Goal: Register for event/course

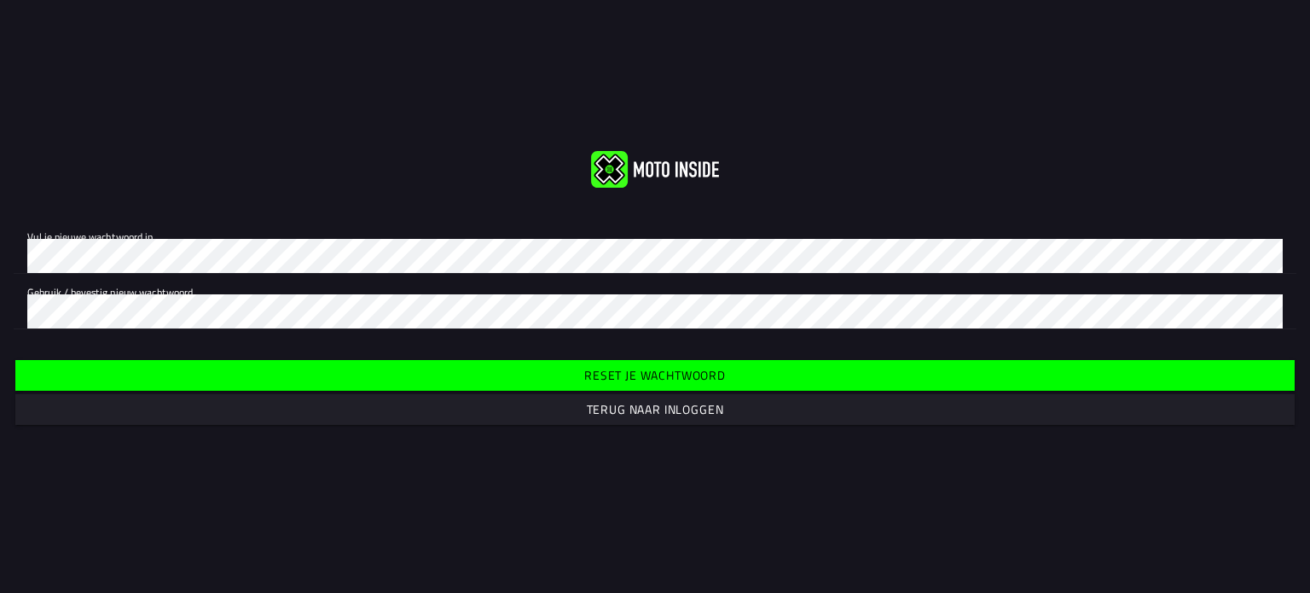
click at [658, 374] on font "Reset je wachtwoord" at bounding box center [655, 375] width 142 height 18
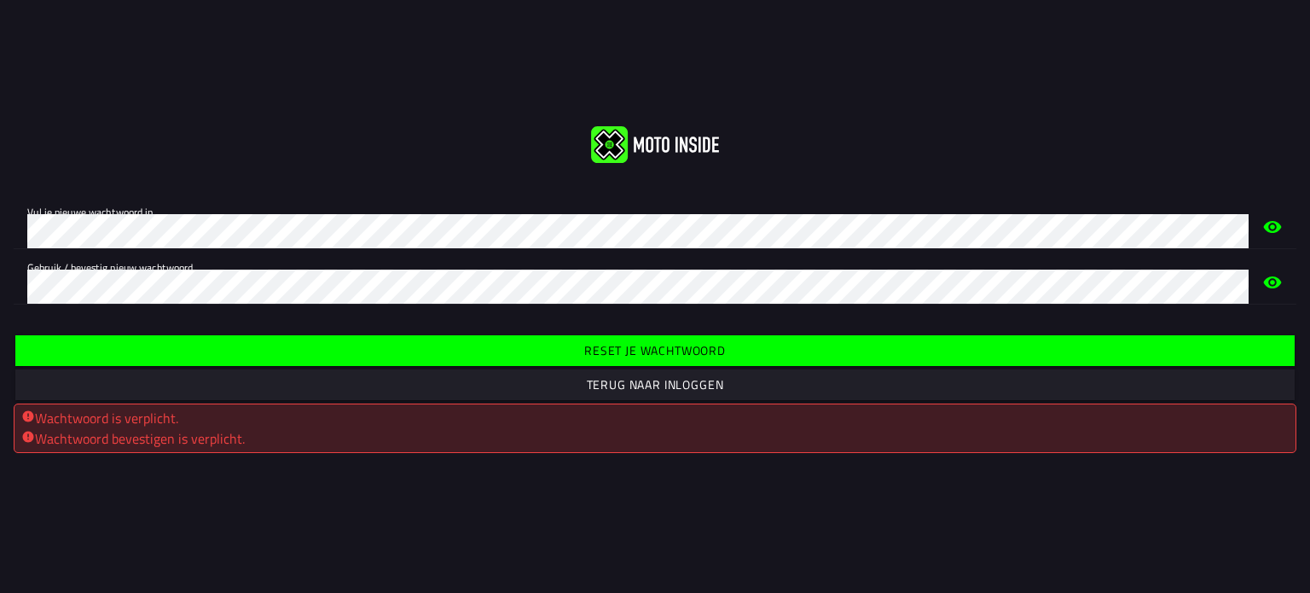
click at [1279, 281] on icon "eye" at bounding box center [1273, 282] width 18 height 12
click at [624, 353] on font "Reset je wachtwoord" at bounding box center [655, 350] width 142 height 18
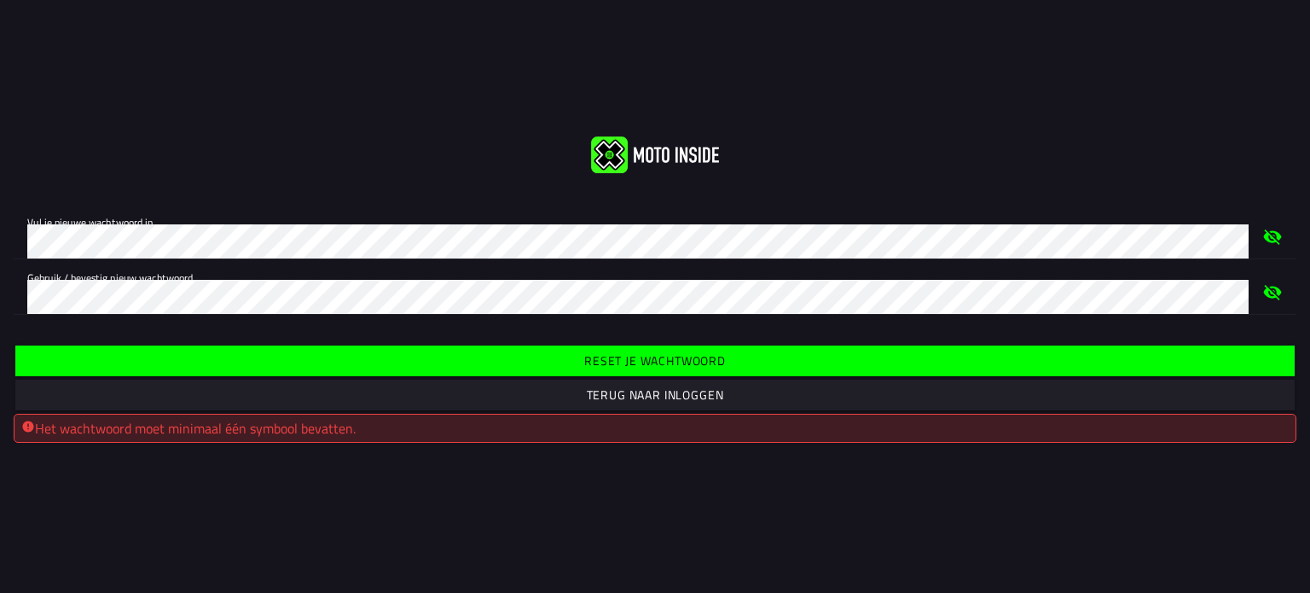
click at [679, 354] on font "Reset je wachtwoord" at bounding box center [655, 360] width 142 height 18
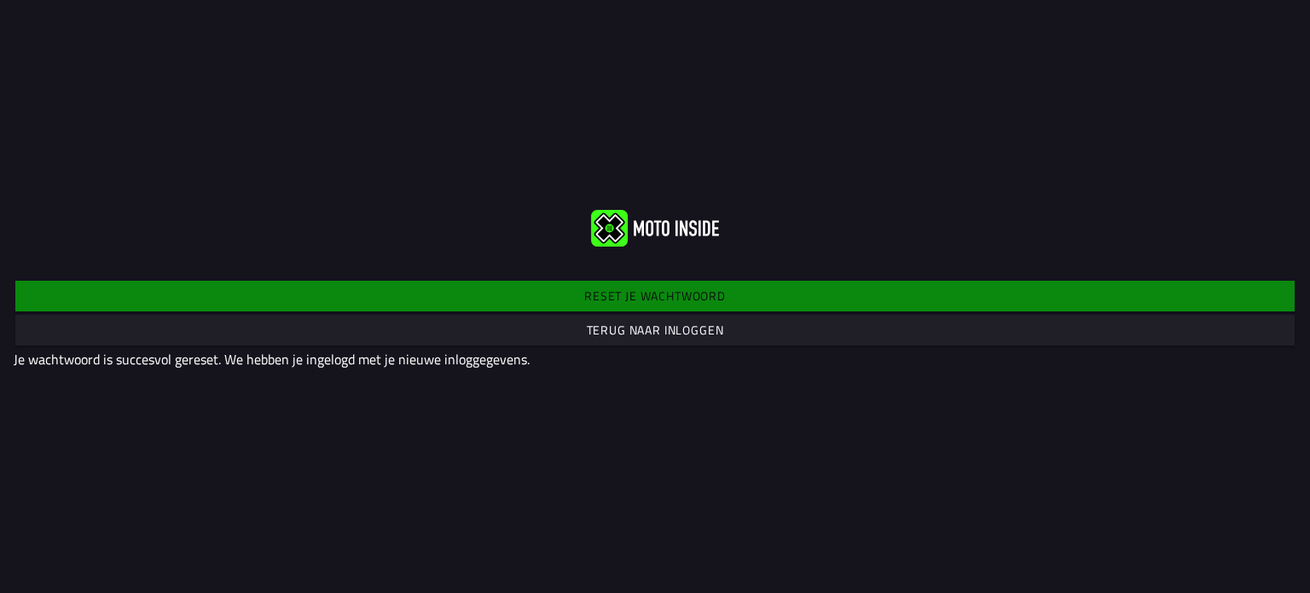
click at [696, 330] on font "Terug naar inloggen" at bounding box center [655, 330] width 137 height 18
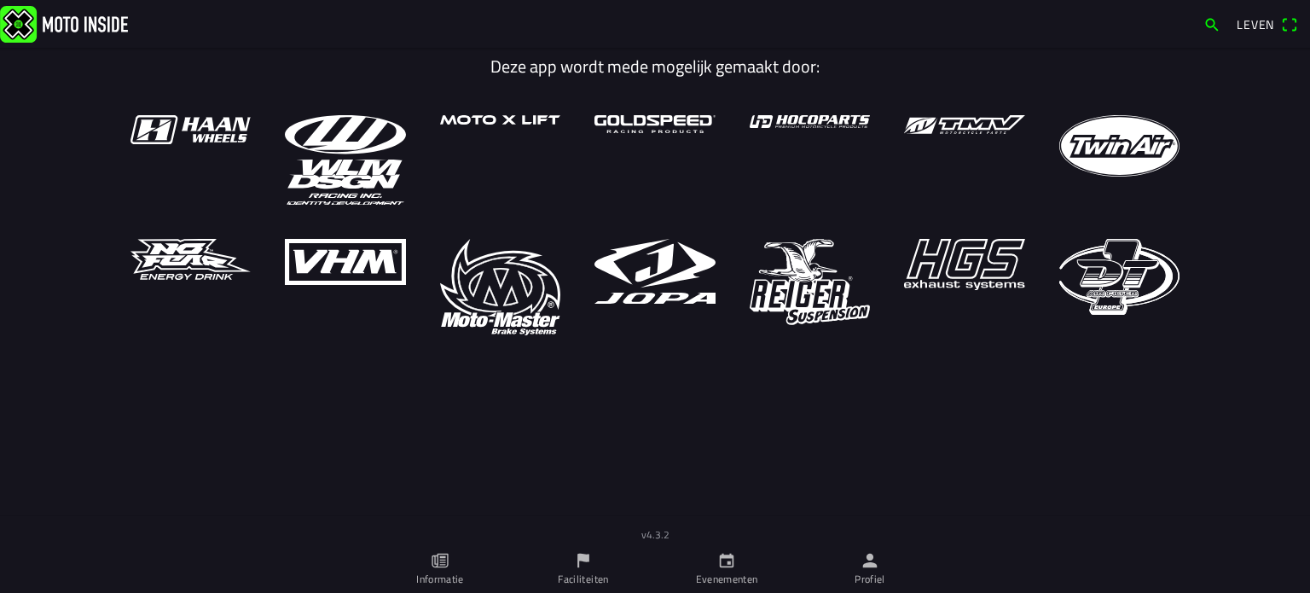
click at [743, 569] on link "Evenementen" at bounding box center [726, 569] width 143 height 48
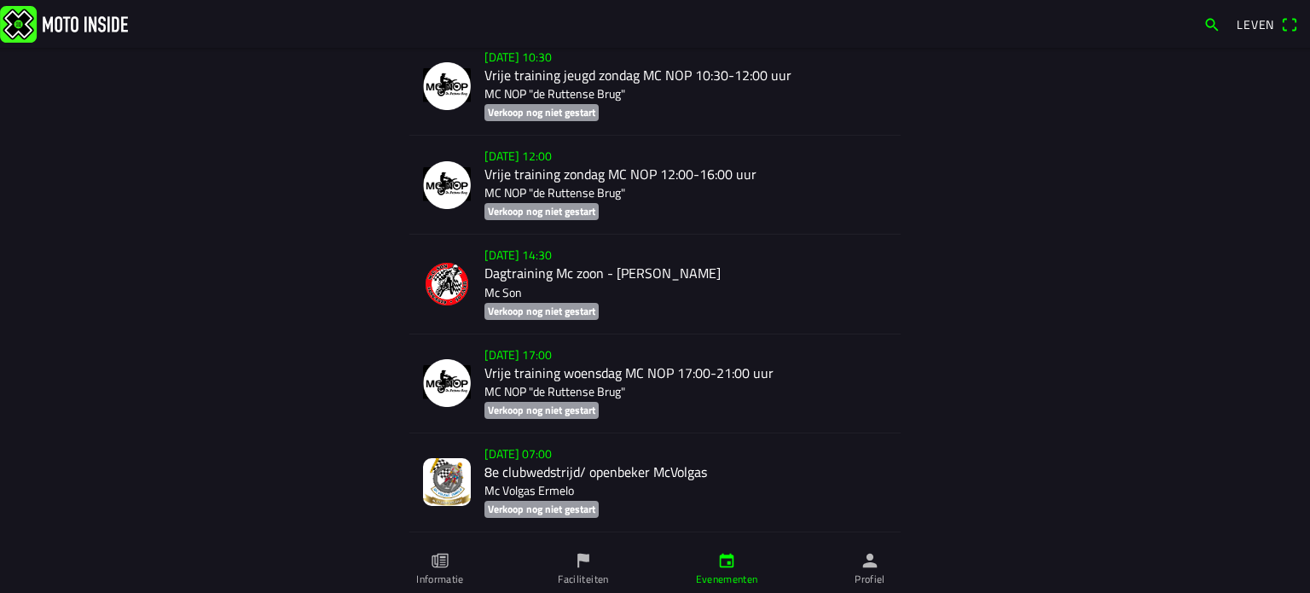
scroll to position [9910, 0]
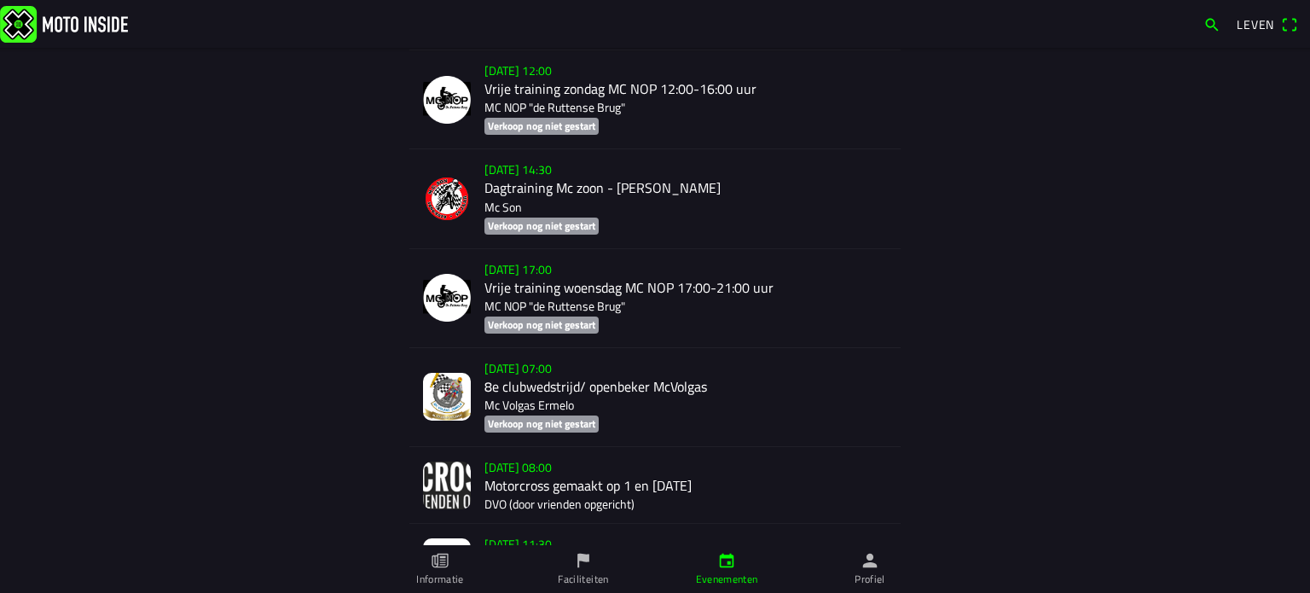
click at [556, 518] on div "za [DATE] - 08:00 Motorcross gemaakt op 1 en [DATE] DVO (door vrienden opgerich…" at bounding box center [685, 485] width 403 height 76
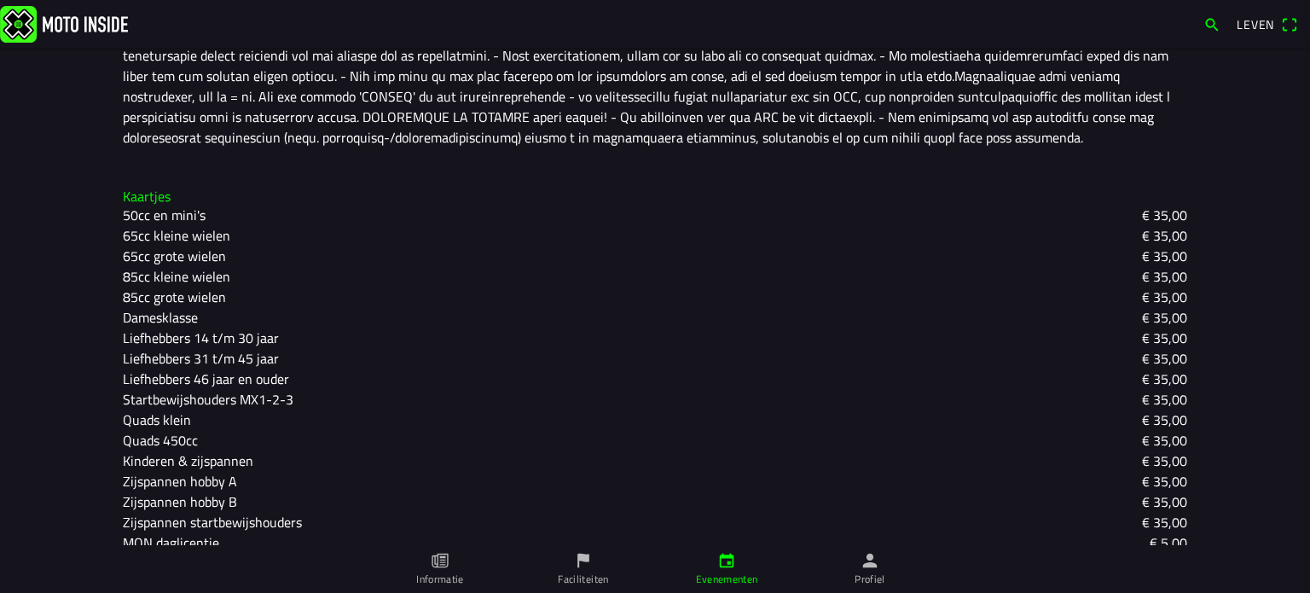
scroll to position [809, 0]
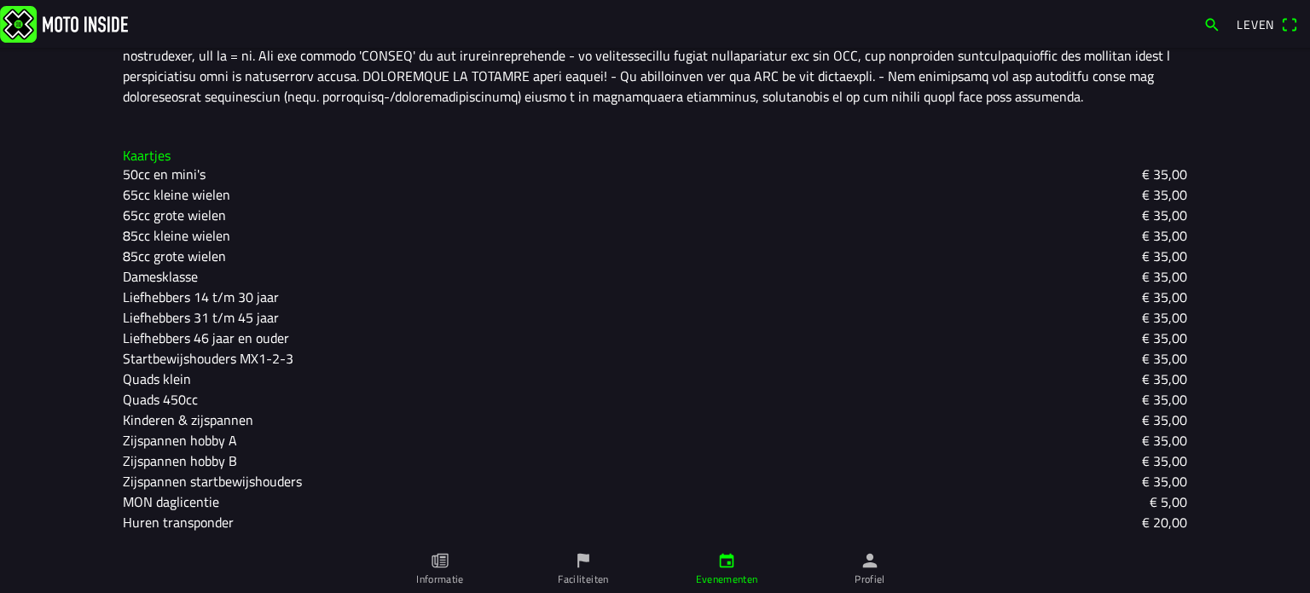
click at [204, 456] on font "Zijspannen hobby B" at bounding box center [180, 460] width 114 height 20
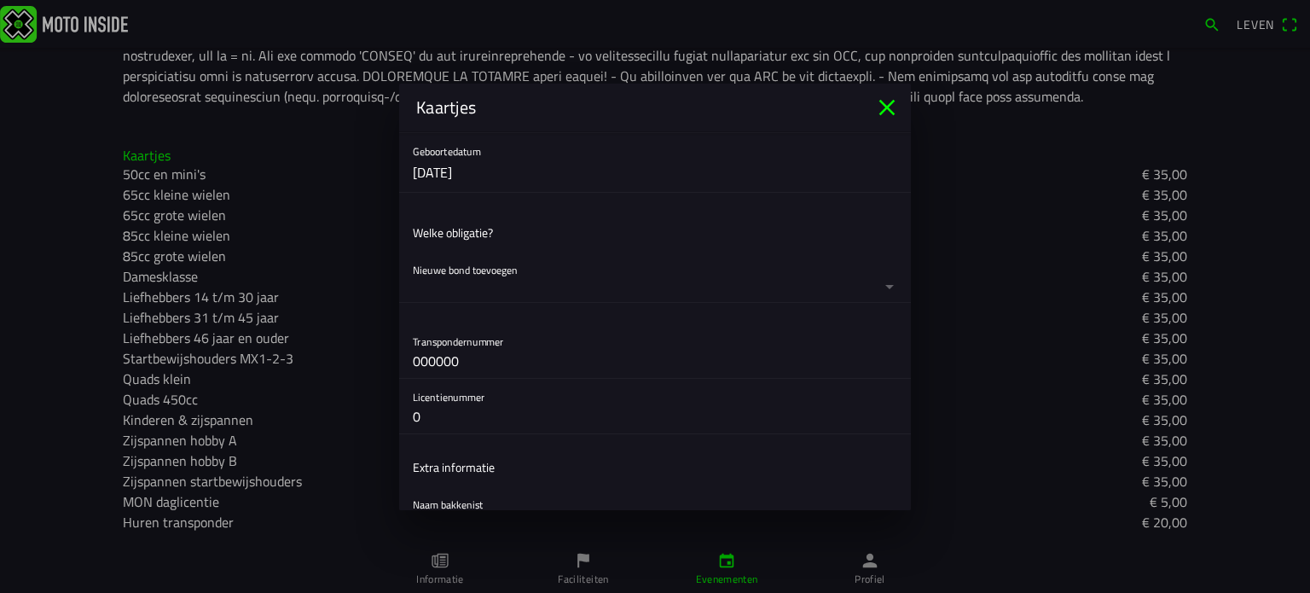
scroll to position [0, 0]
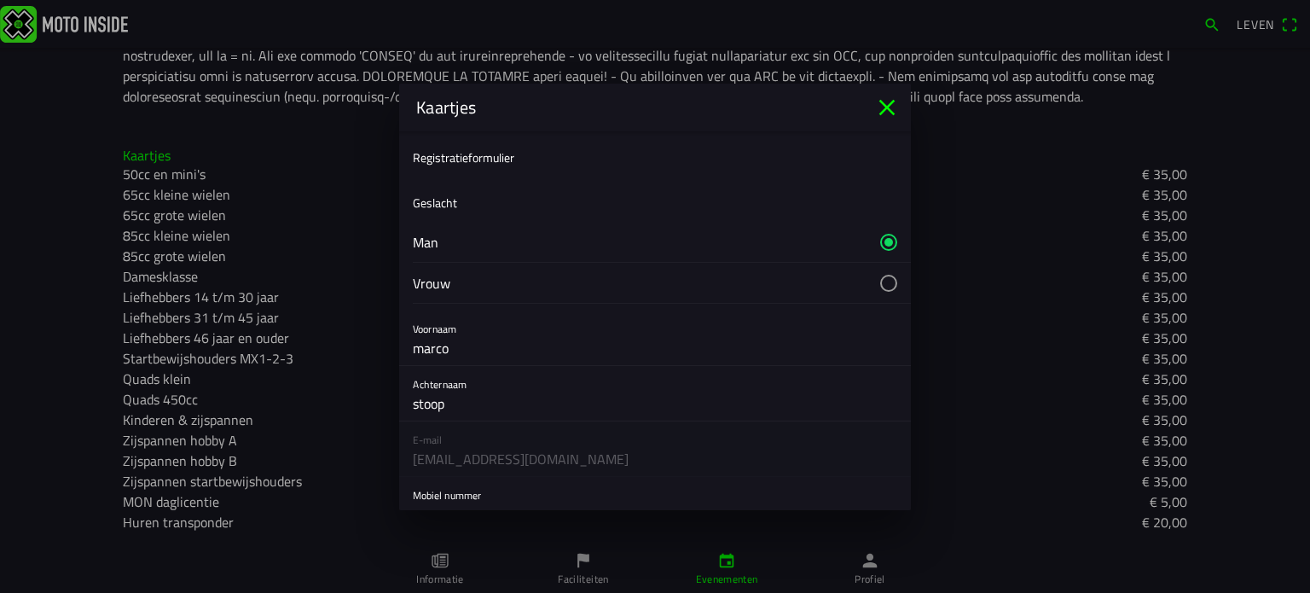
click at [889, 105] on icon "dichtbij" at bounding box center [887, 107] width 16 height 16
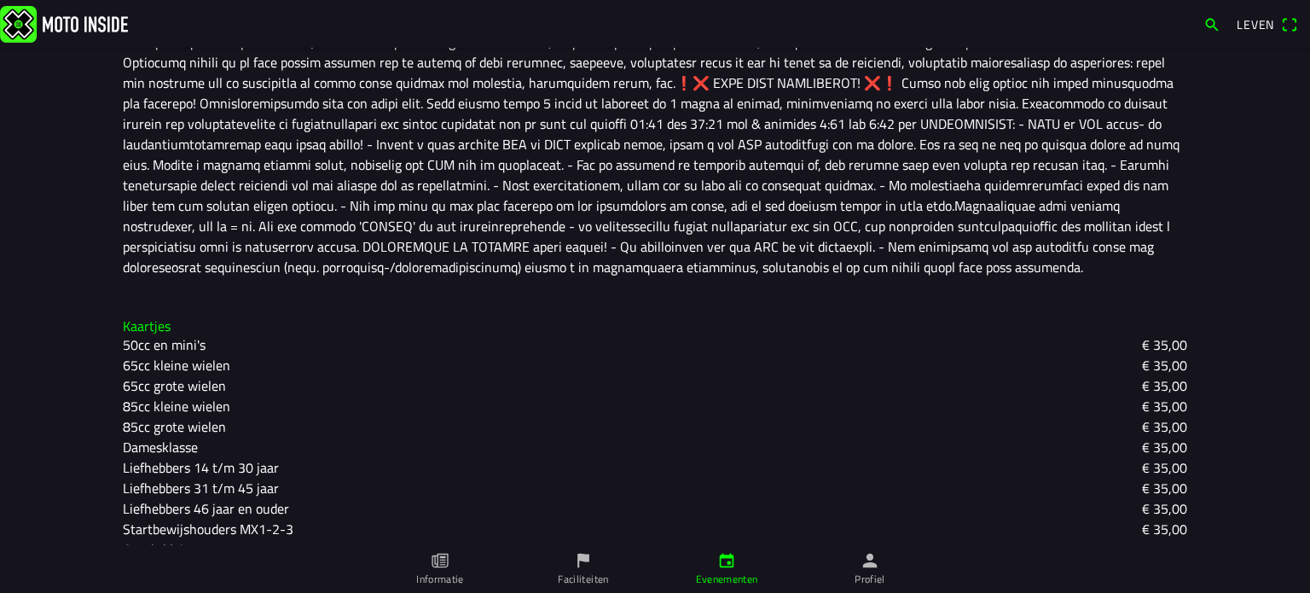
scroll to position [809, 0]
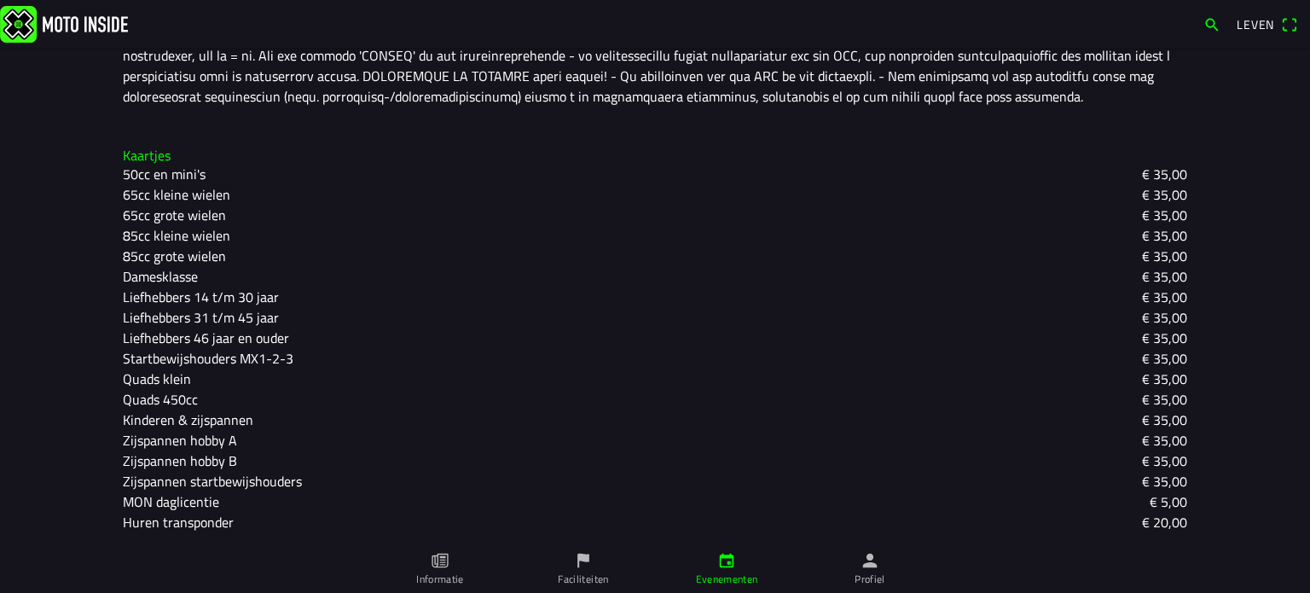
click at [171, 455] on font "Zijspannen hobby B" at bounding box center [180, 460] width 114 height 20
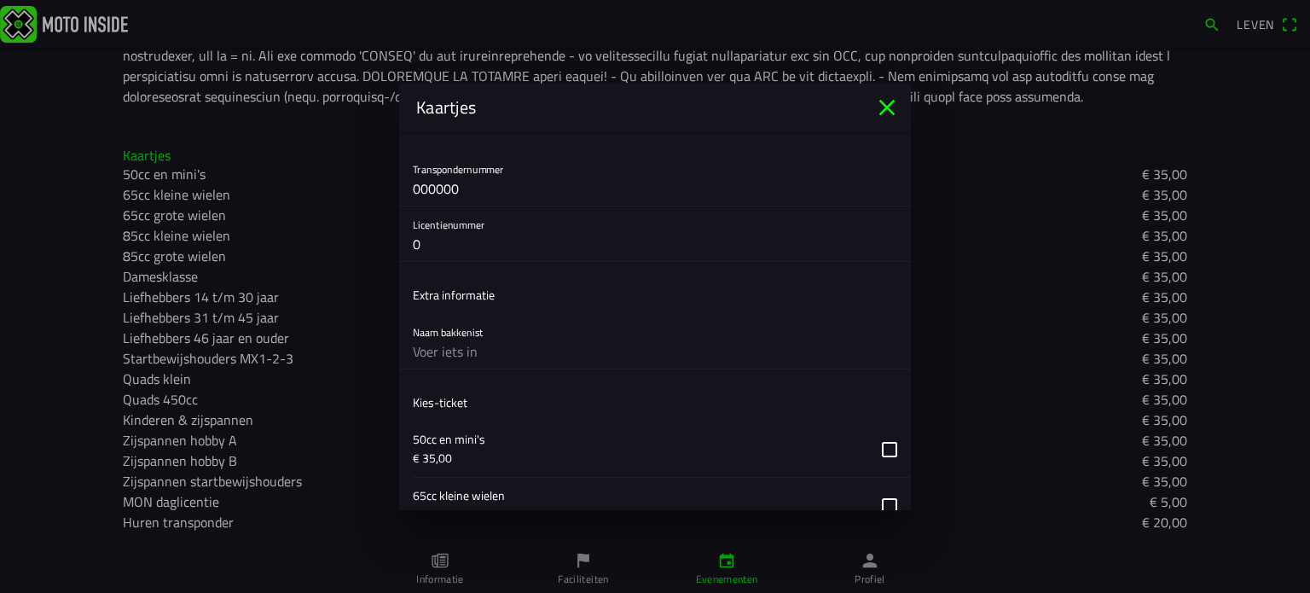
scroll to position [768, 0]
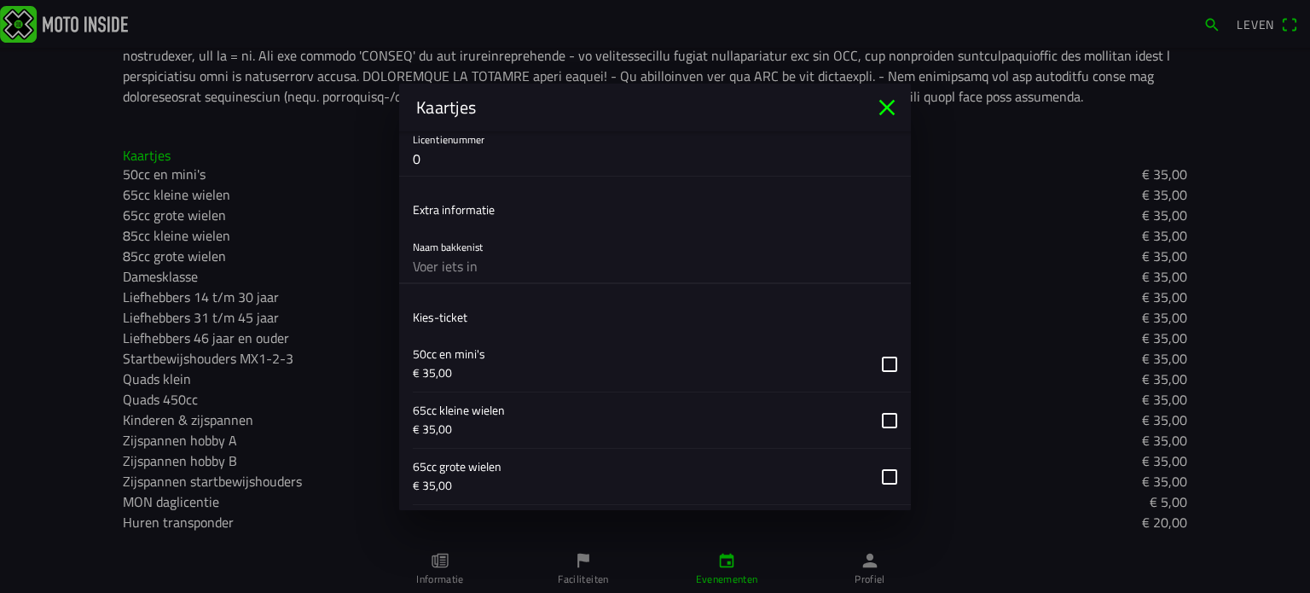
click at [481, 269] on input "text" at bounding box center [655, 266] width 484 height 34
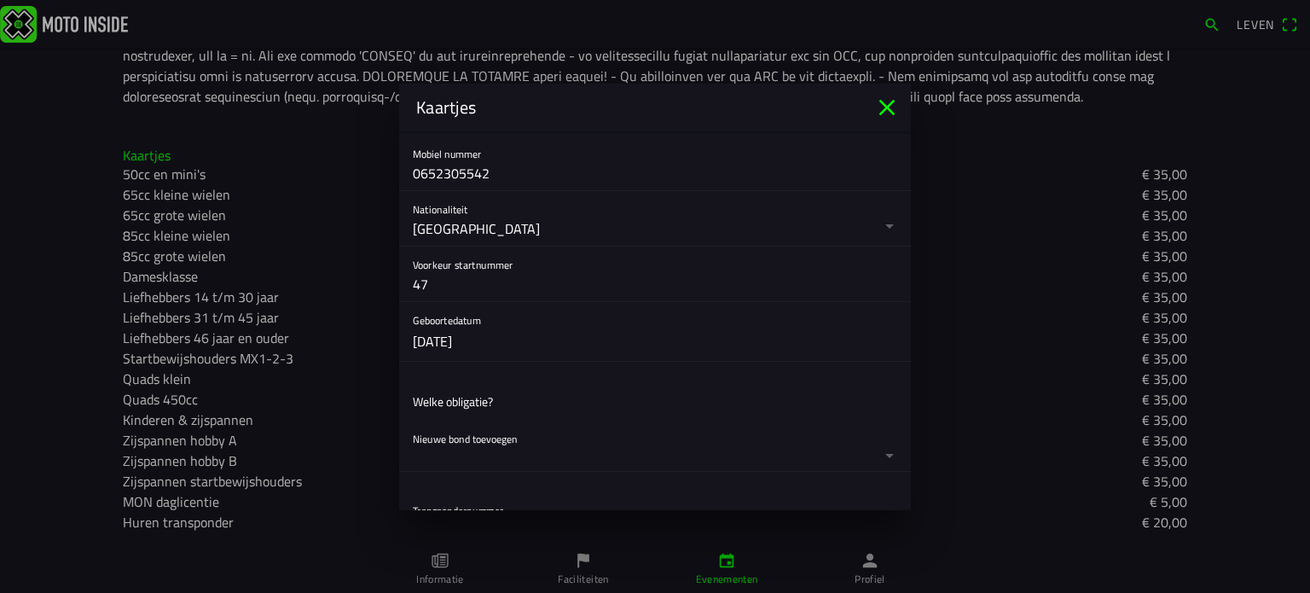
scroll to position [0, 0]
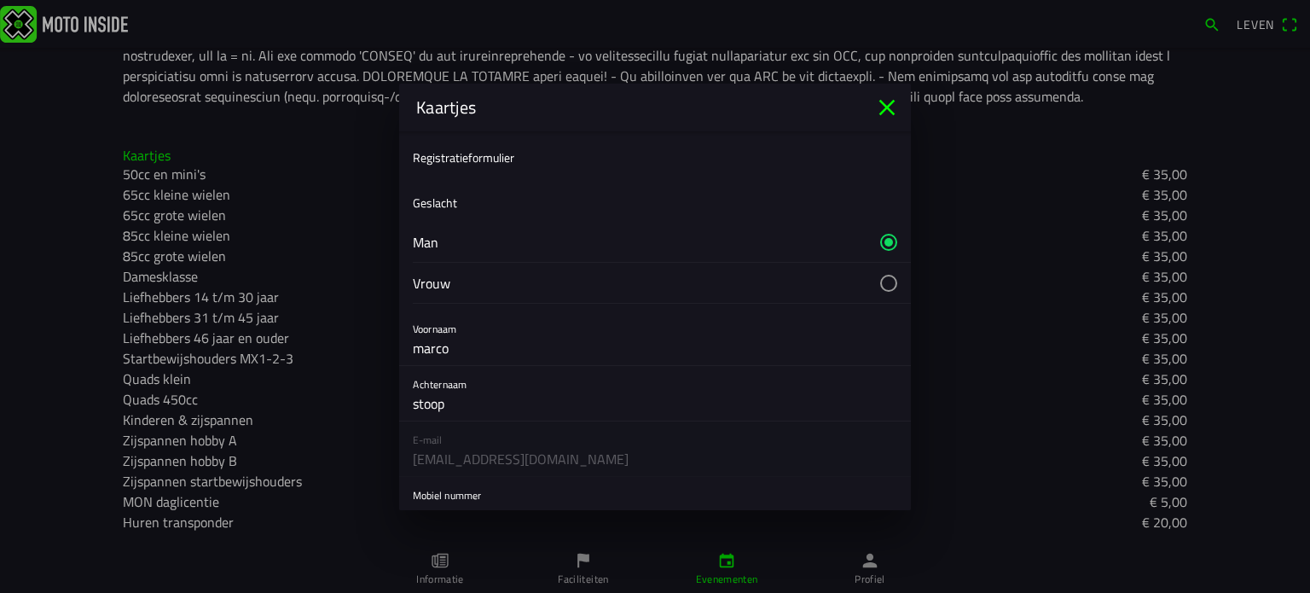
type input "Alex Verhoeven"
click at [481, 442] on div "E-mail marcostoop@live.nl" at bounding box center [655, 448] width 512 height 55
click at [490, 453] on div "E-mail marcostoop@live.nl" at bounding box center [655, 448] width 512 height 55
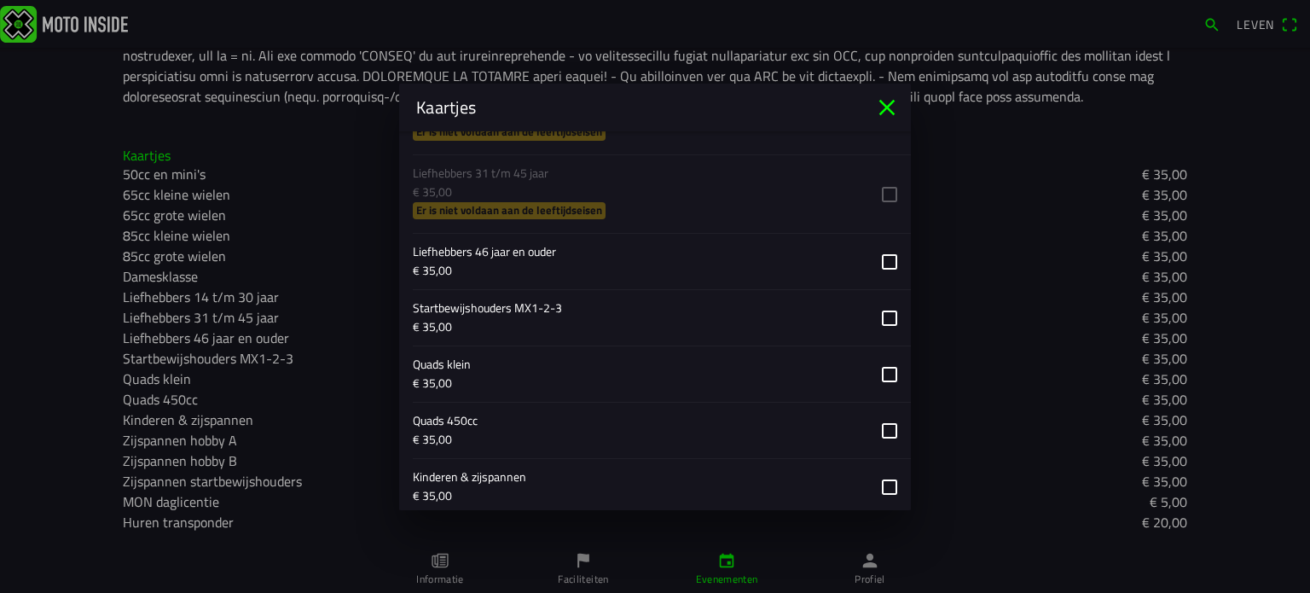
scroll to position [1535, 0]
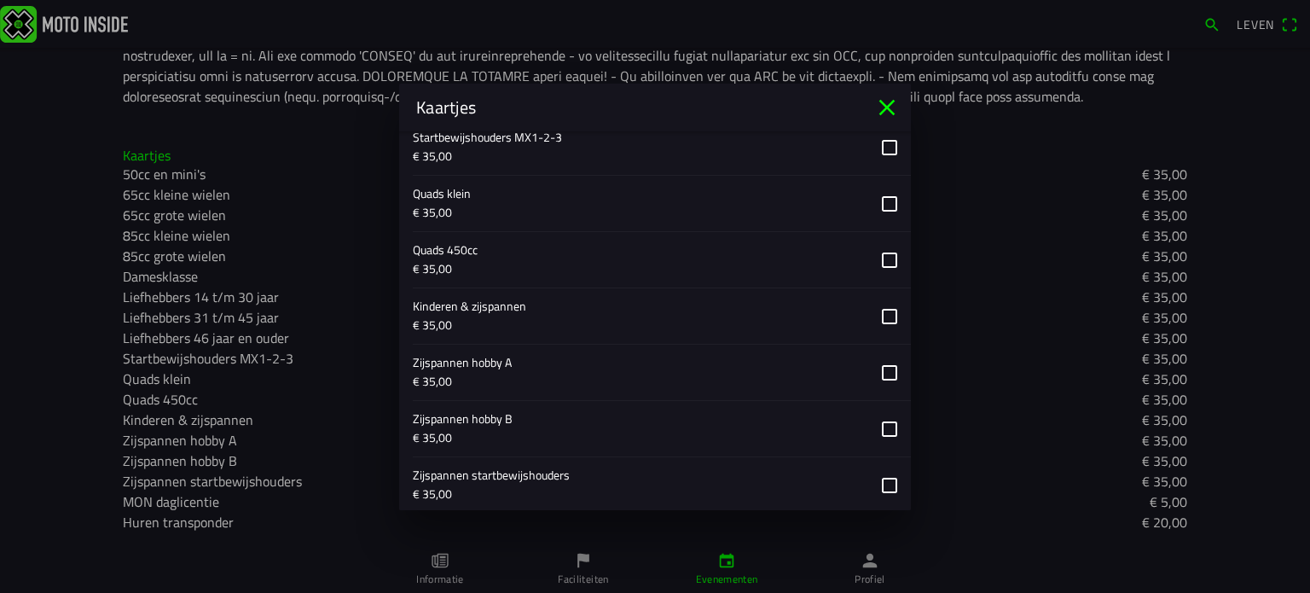
click at [879, 423] on button "button" at bounding box center [662, 428] width 498 height 55
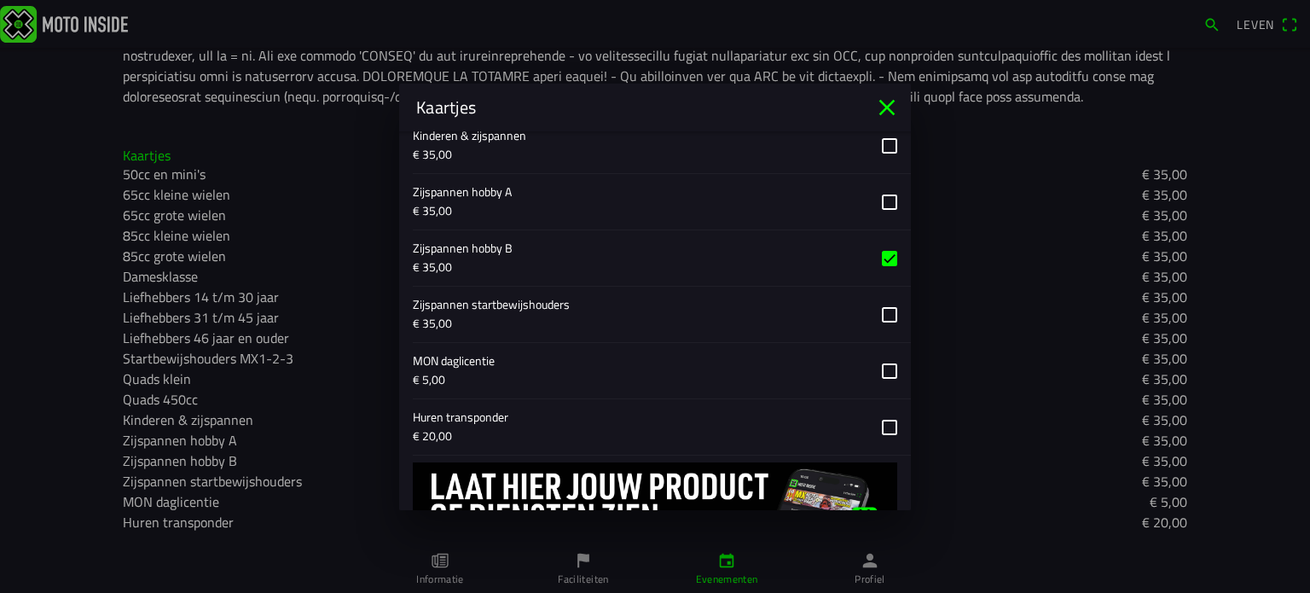
click at [879, 364] on button "button" at bounding box center [662, 370] width 498 height 55
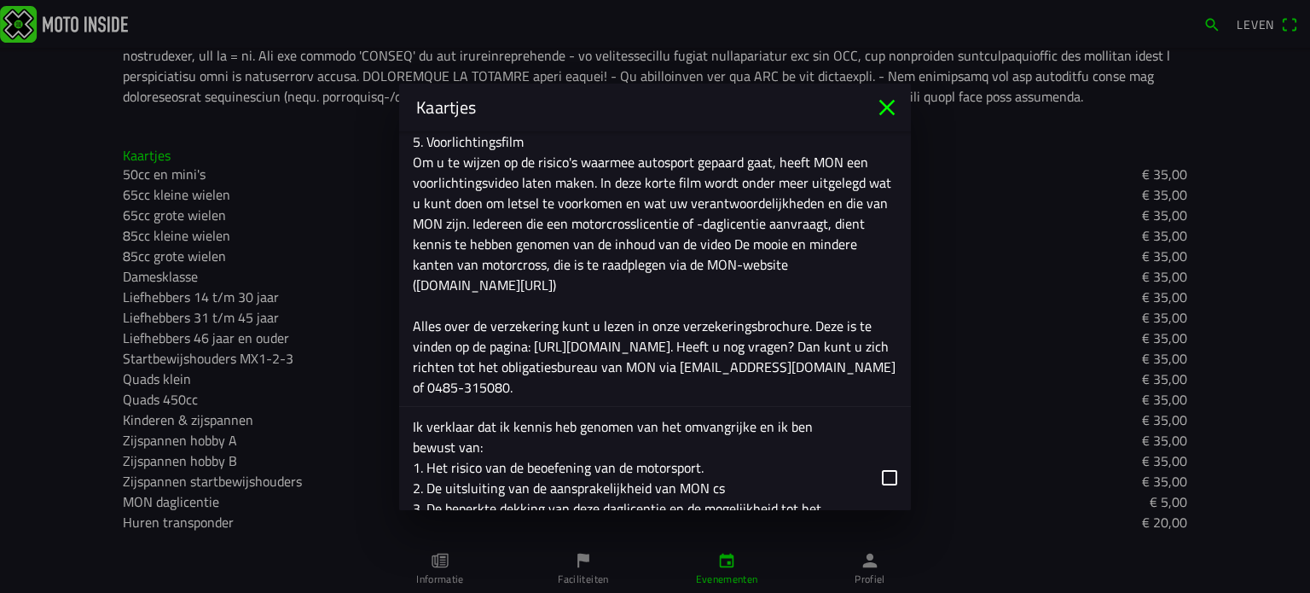
scroll to position [2815, 0]
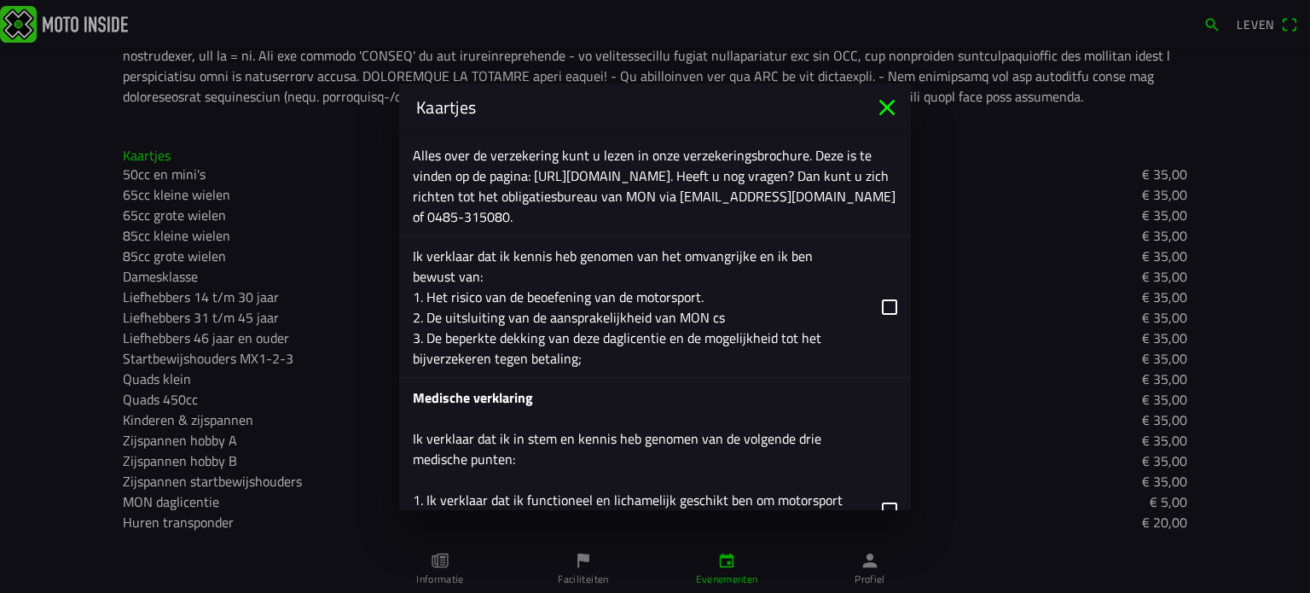
click at [880, 296] on button "button" at bounding box center [662, 306] width 498 height 141
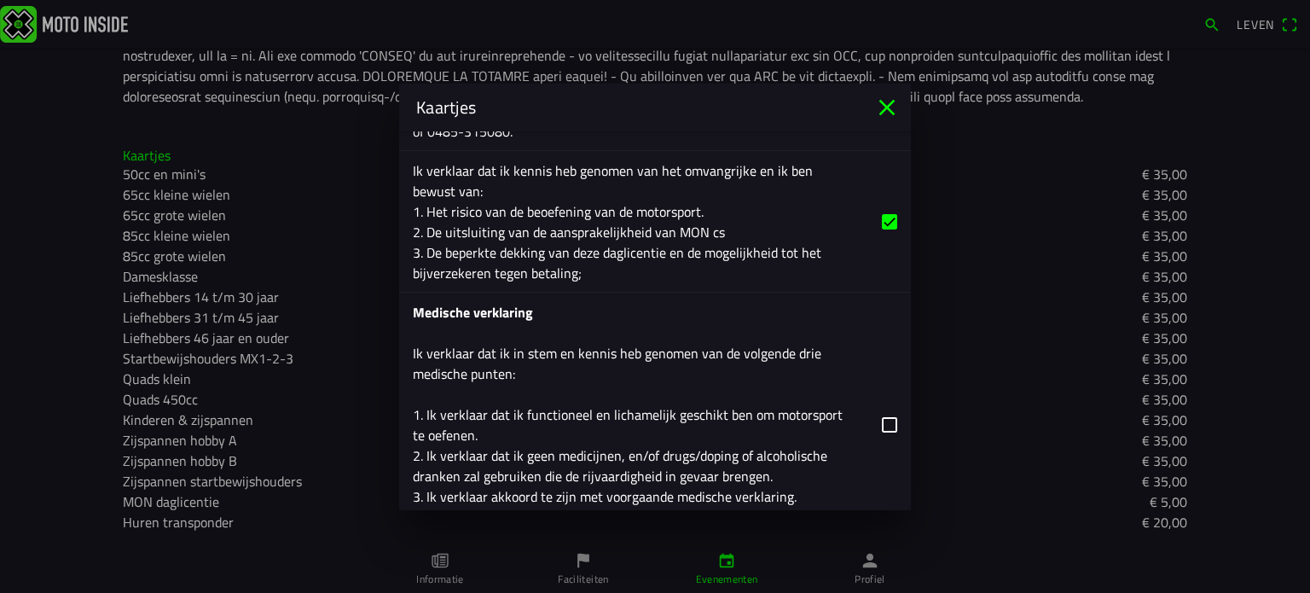
click at [877, 420] on button "button" at bounding box center [662, 425] width 498 height 264
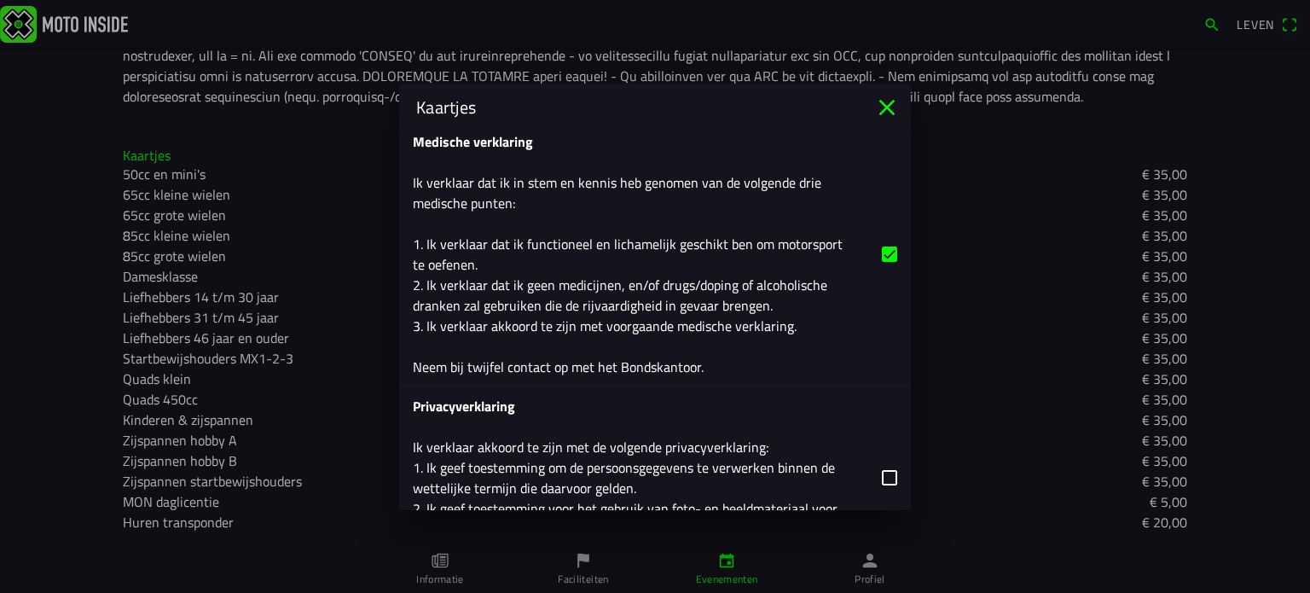
scroll to position [3156, 0]
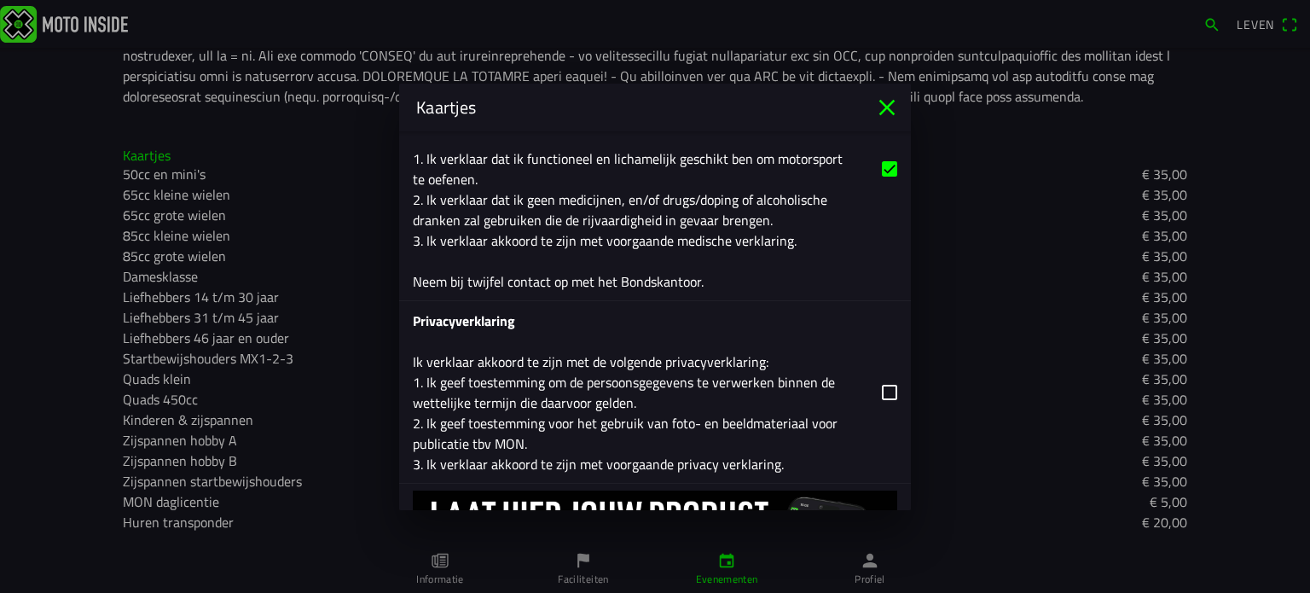
click at [879, 389] on button "button" at bounding box center [662, 392] width 498 height 182
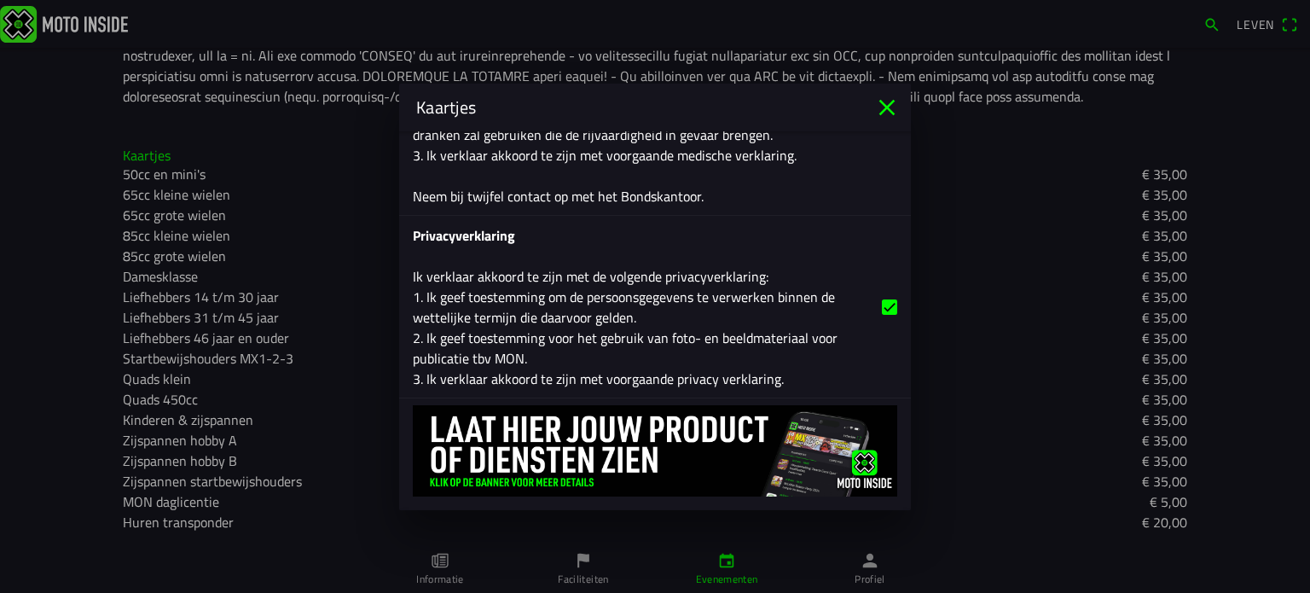
scroll to position [3268, 0]
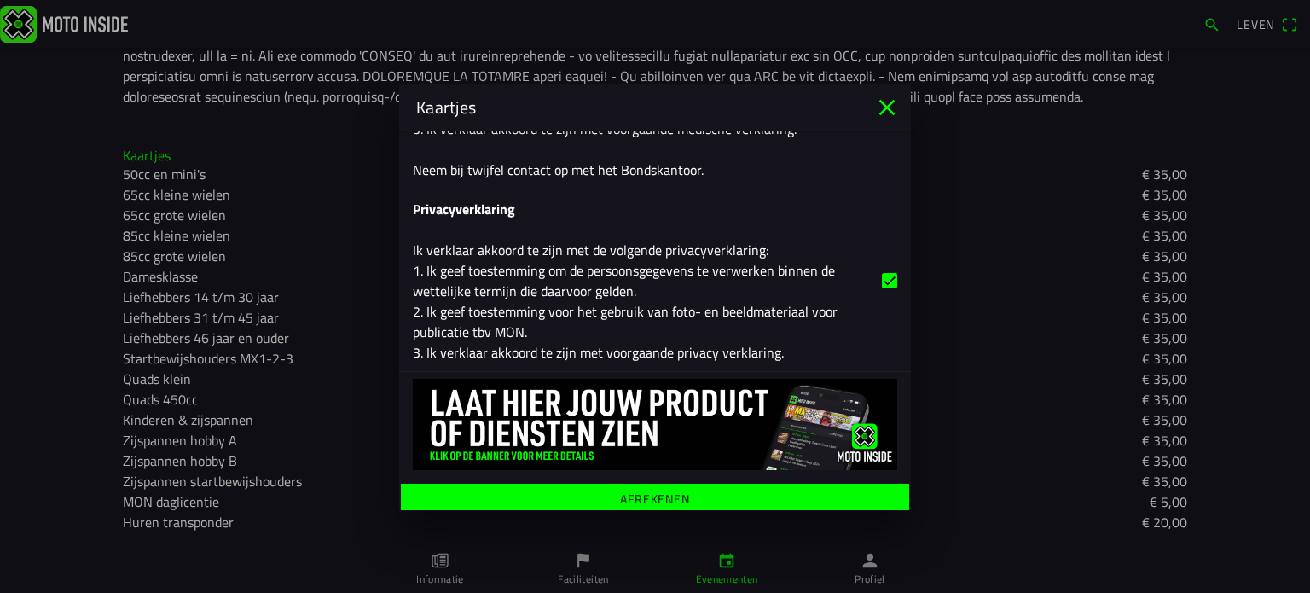
click at [653, 489] on font "Afrekenen" at bounding box center [655, 498] width 70 height 18
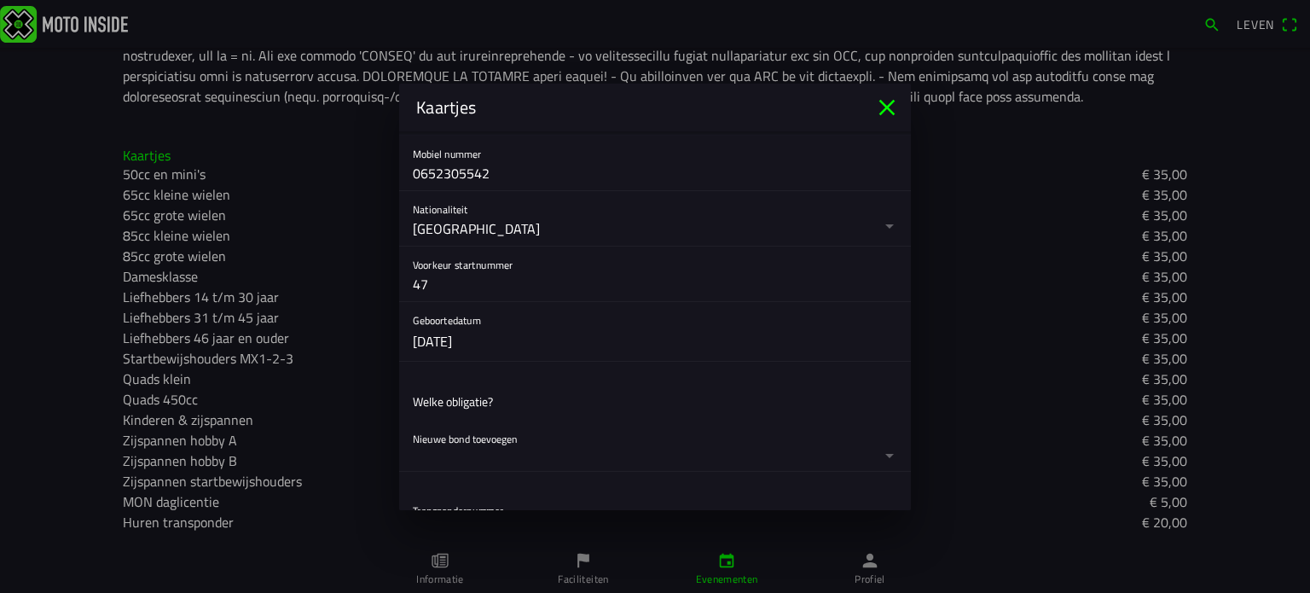
scroll to position [426, 0]
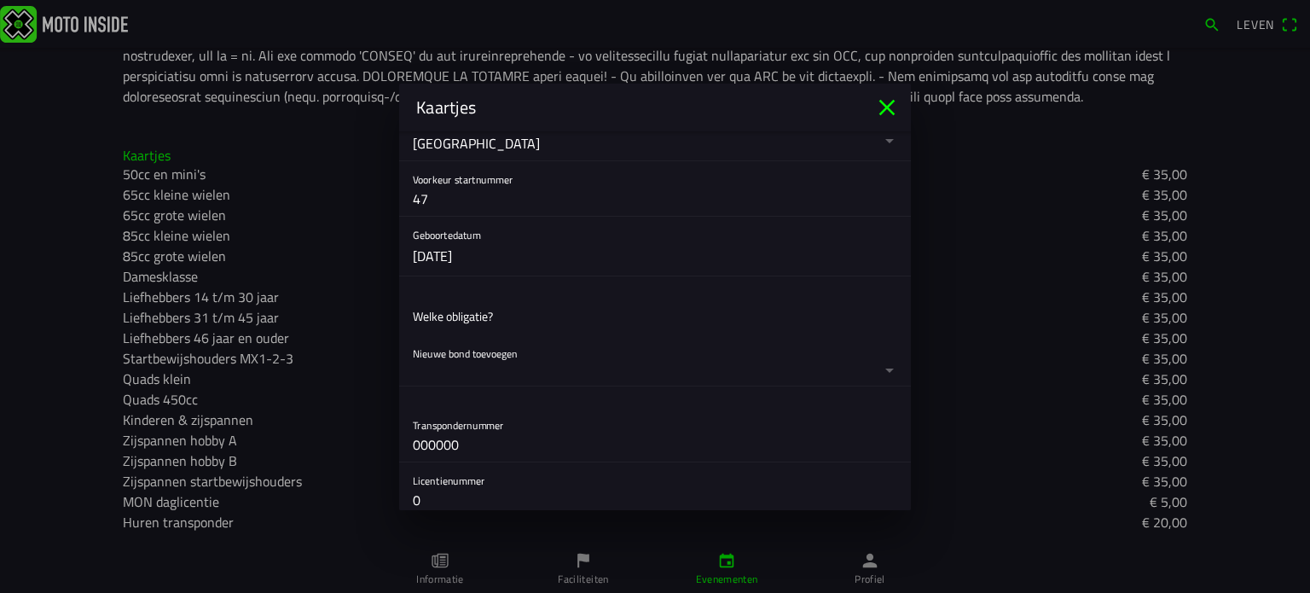
click at [526, 316] on ion-list-header "[PERSON_NAME] obligatie?" at bounding box center [655, 316] width 512 height 38
click at [530, 356] on button "button" at bounding box center [662, 360] width 498 height 50
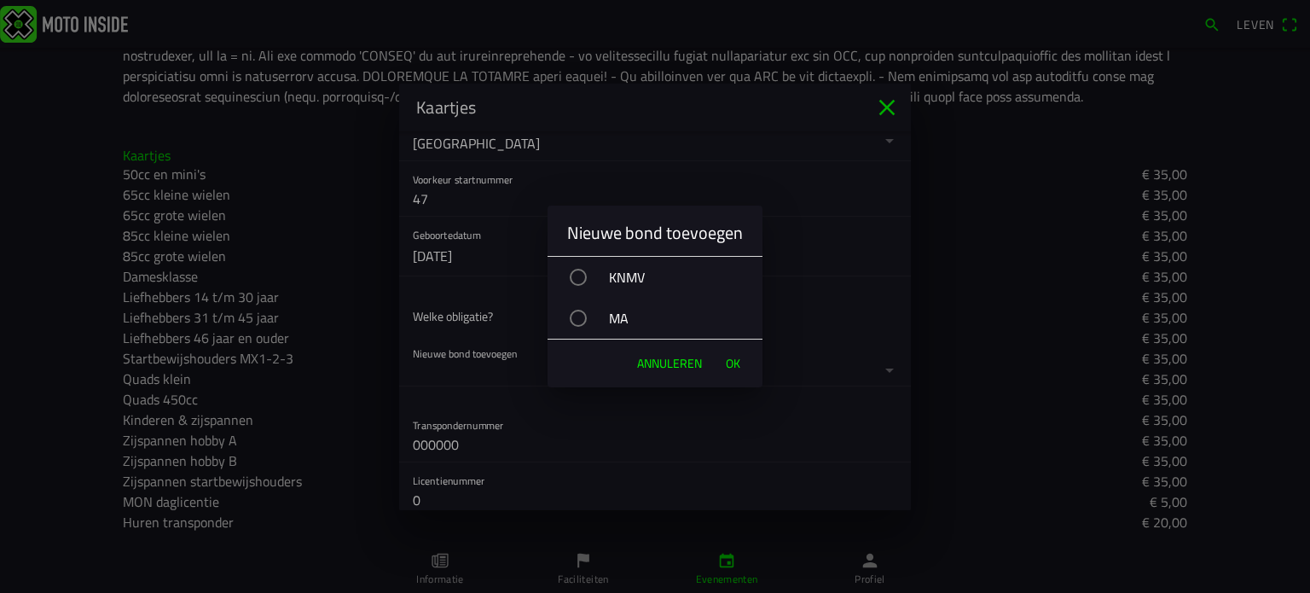
click at [580, 272] on div "button" at bounding box center [578, 277] width 17 height 17
click at [732, 357] on font "OK" at bounding box center [733, 363] width 14 height 18
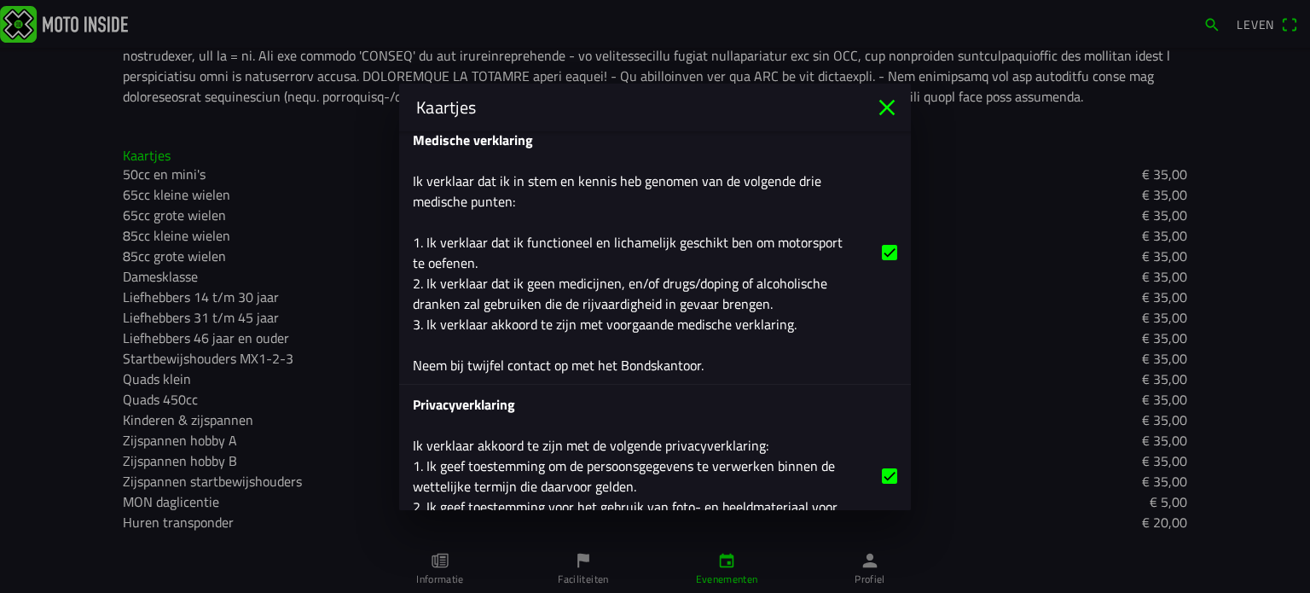
scroll to position [3383, 0]
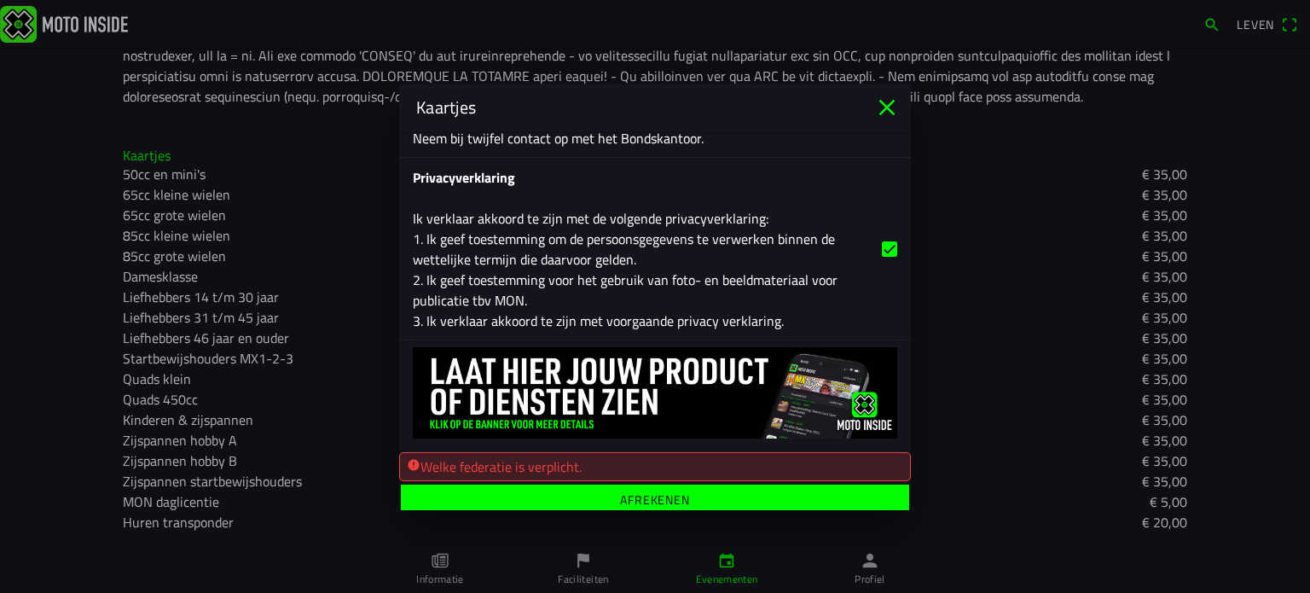
click at [630, 490] on font "Afrekenen" at bounding box center [655, 499] width 70 height 18
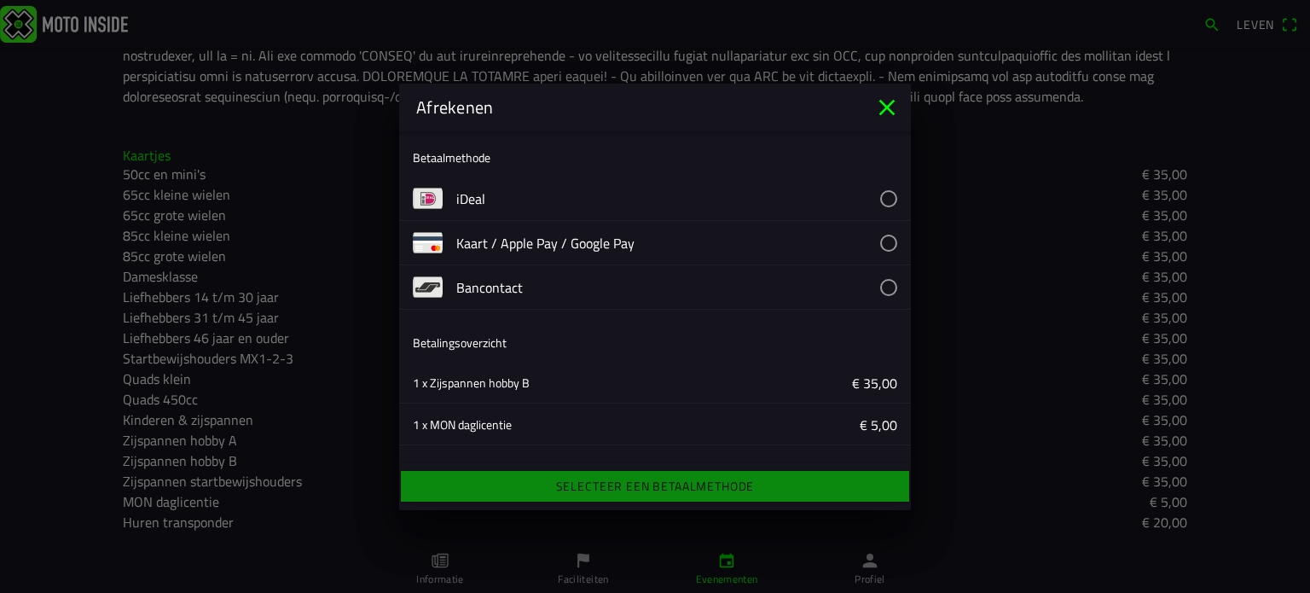
click at [474, 194] on button "button" at bounding box center [683, 198] width 455 height 43
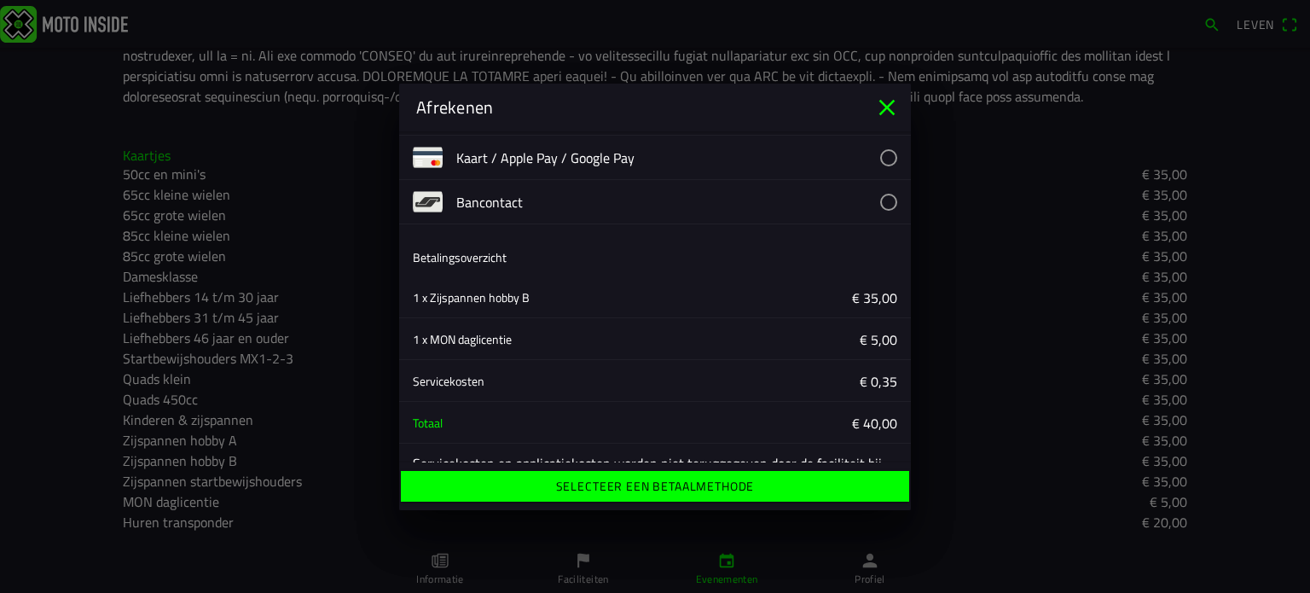
scroll to position [131, 0]
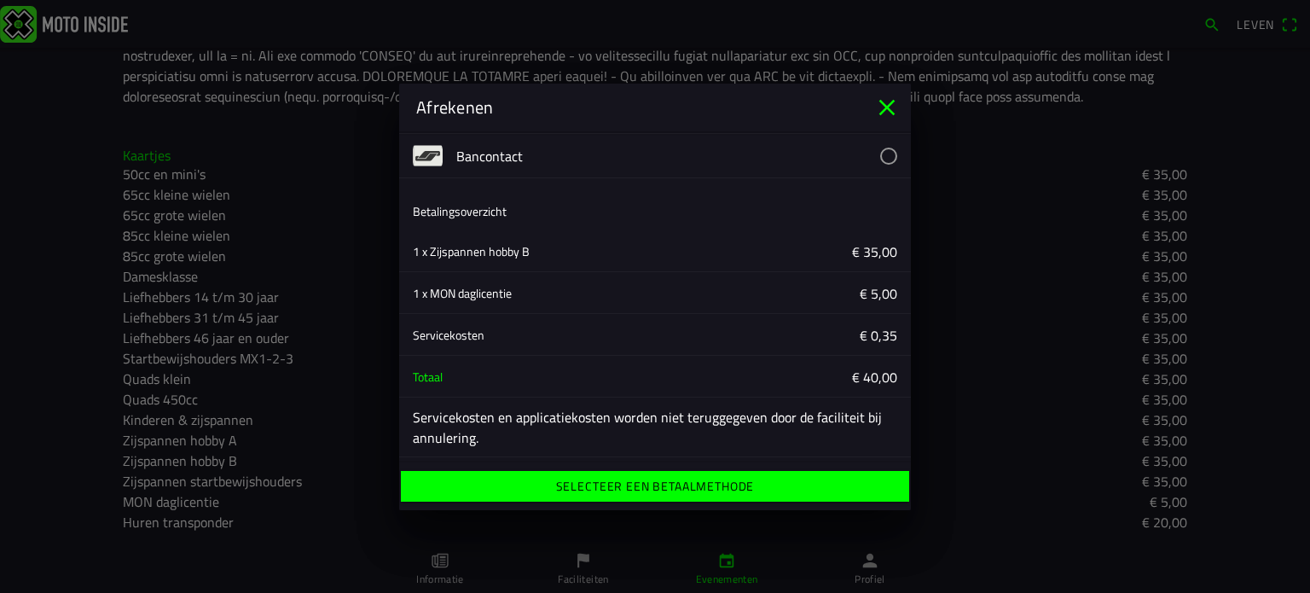
click at [650, 480] on font "Selecteer een betaalmethode" at bounding box center [655, 486] width 199 height 18
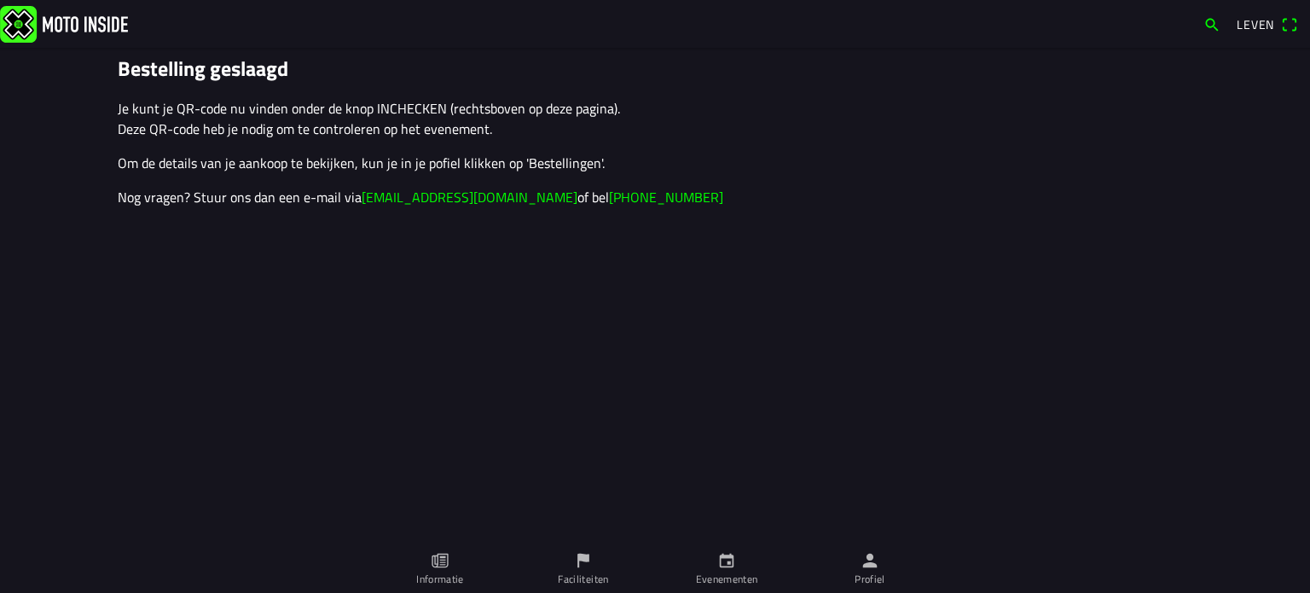
drag, startPoint x: 1239, startPoint y: 32, endPoint x: 745, endPoint y: 139, distance: 505.2
click at [745, 139] on ion-text "Je kunt je QR-code nu vinden [PERSON_NAME] INCHECKEN (rechtsboven op deze pagin…" at bounding box center [655, 152] width 1075 height 109
click at [716, 567] on link "Evenementen" at bounding box center [726, 569] width 143 height 48
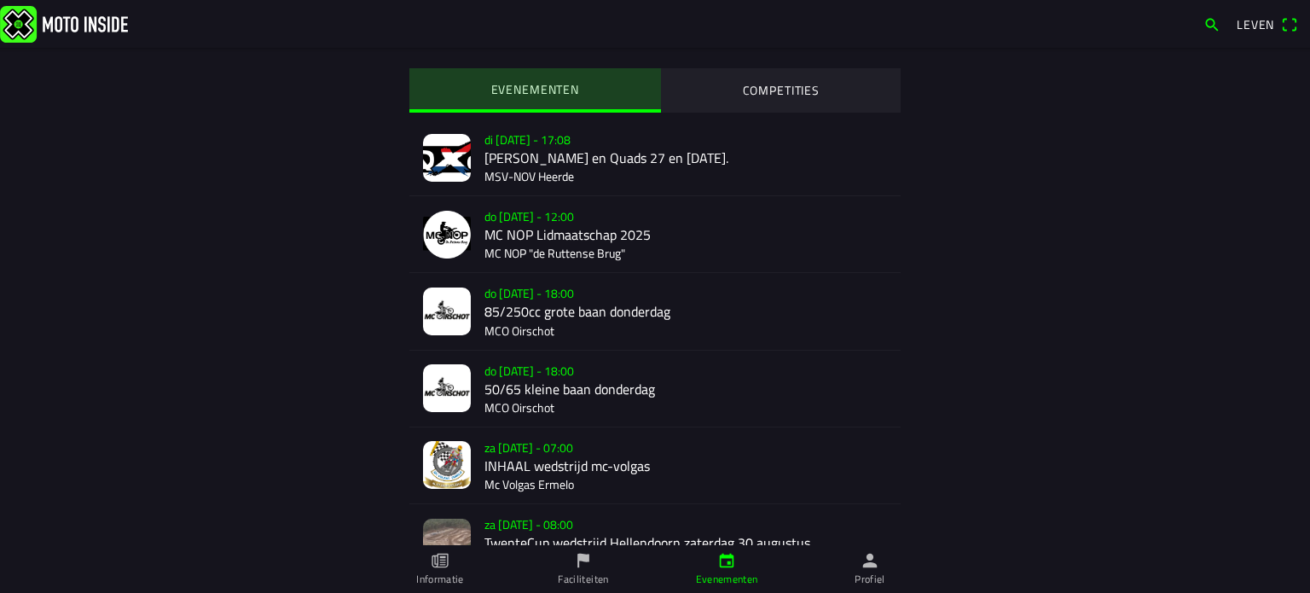
click at [536, 84] on font "EVENEMENTEN" at bounding box center [535, 89] width 88 height 18
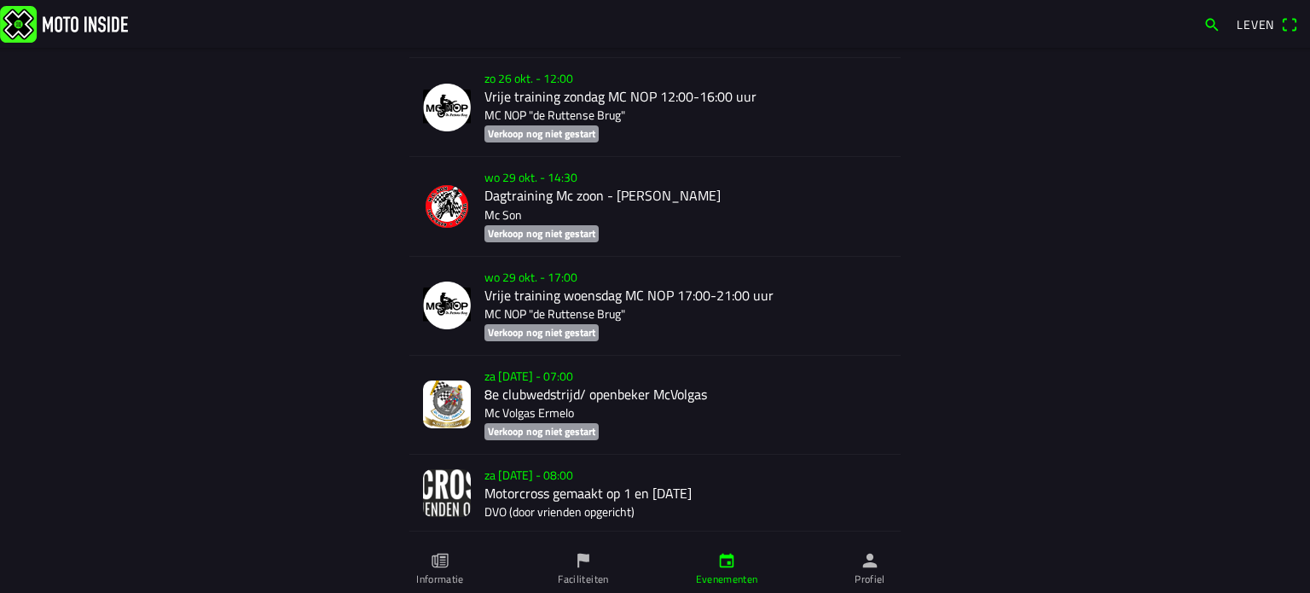
scroll to position [9988, 0]
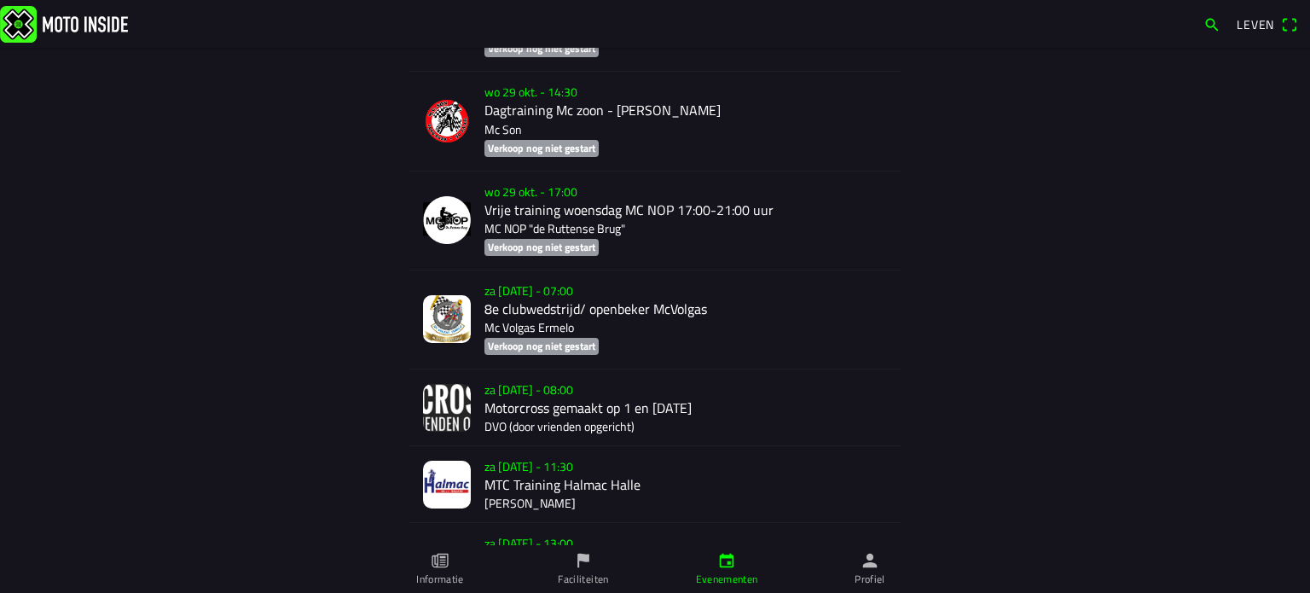
click at [513, 418] on div "za [DATE] - 08:00 Motorcross gemaakt op 1 en [DATE] DVO (door vrienden opgerich…" at bounding box center [685, 407] width 403 height 76
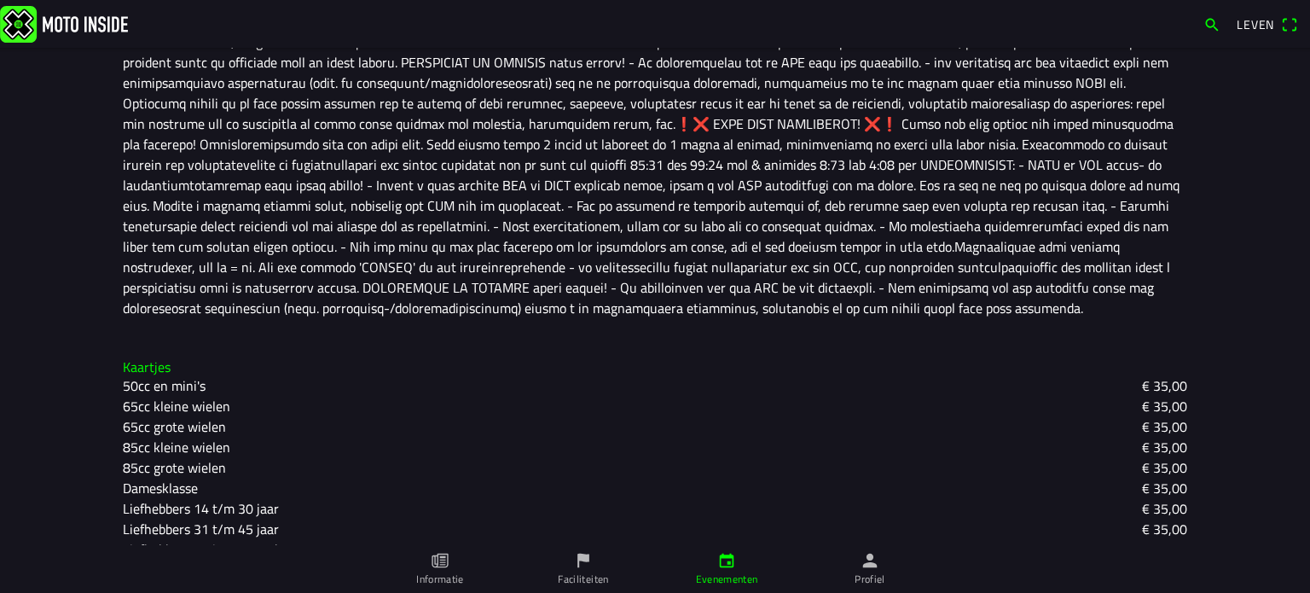
scroll to position [768, 0]
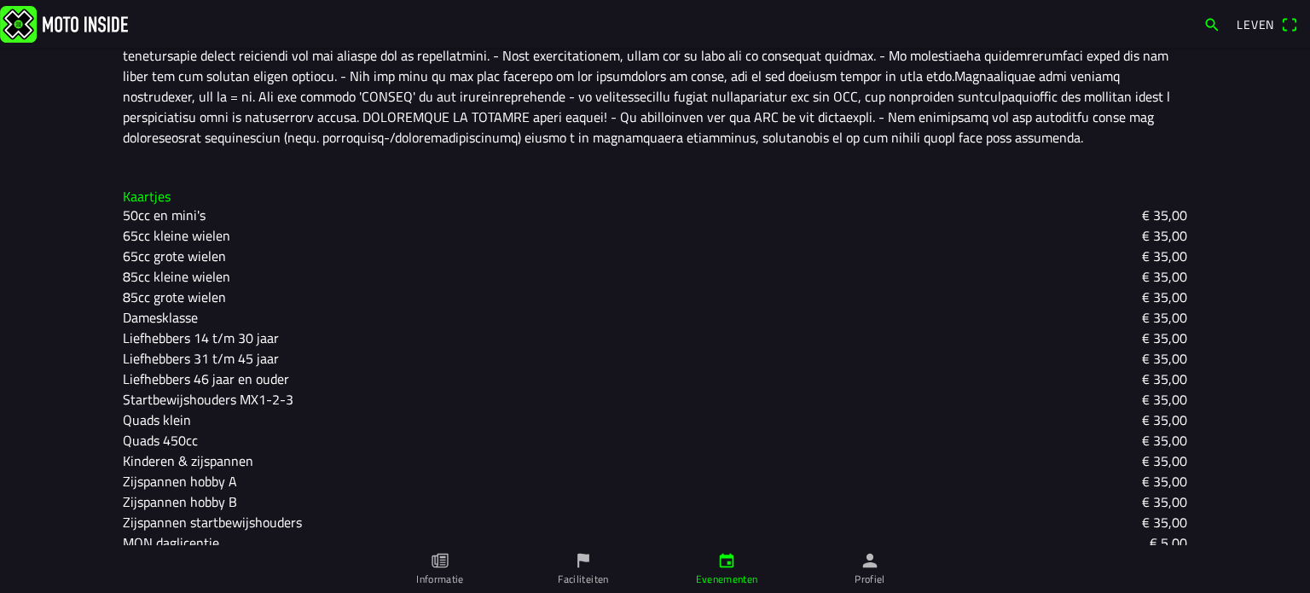
click at [130, 497] on font "Zijspannen hobby B" at bounding box center [180, 501] width 114 height 20
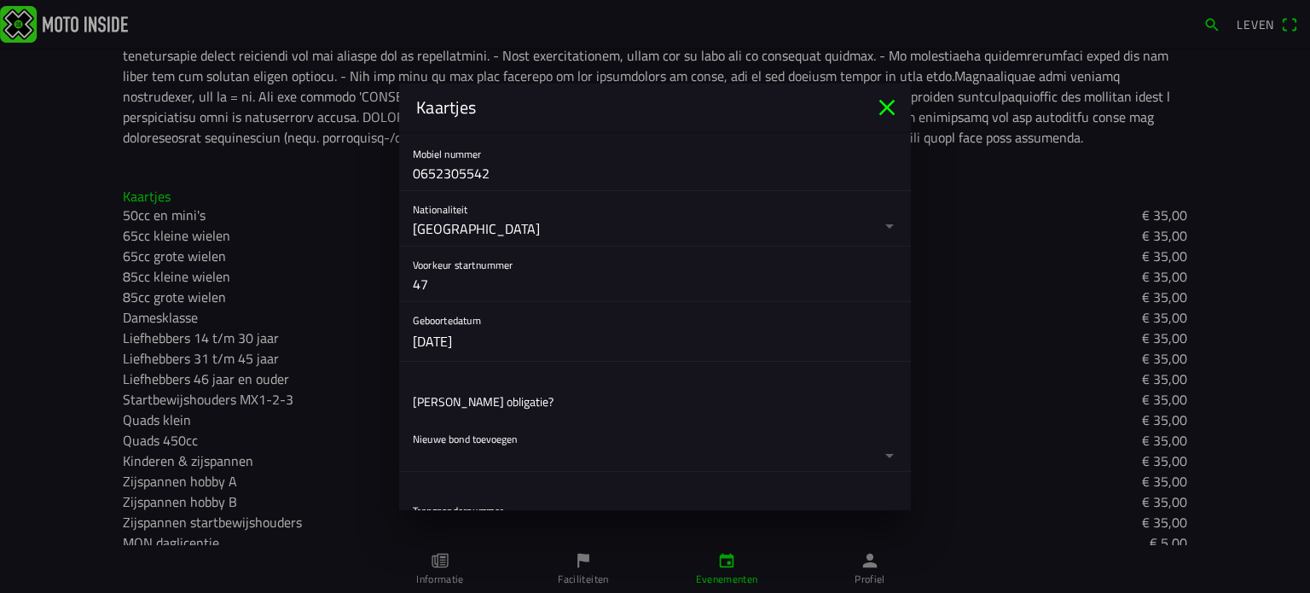
scroll to position [682, 0]
